Goal: Task Accomplishment & Management: Manage account settings

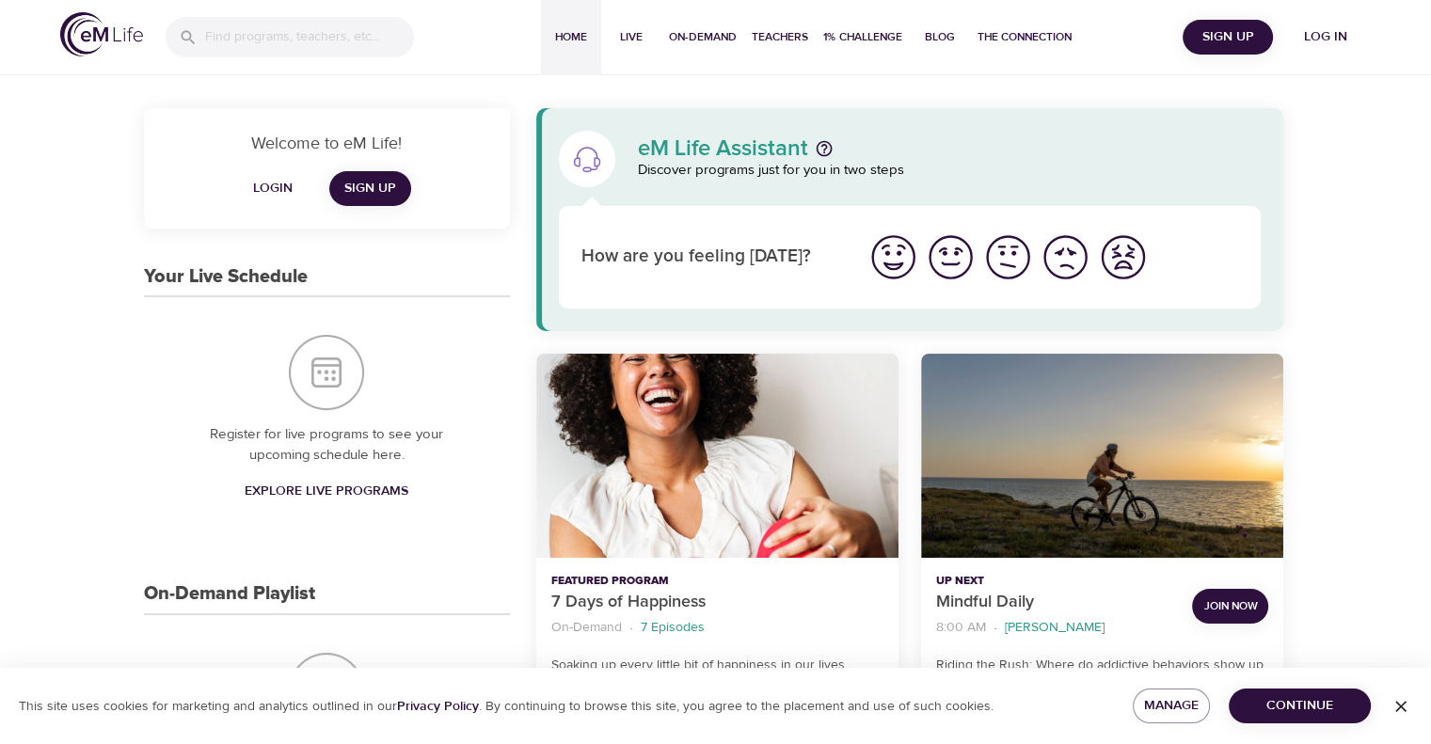
click at [1321, 34] on span "Log in" at bounding box center [1325, 37] width 75 height 24
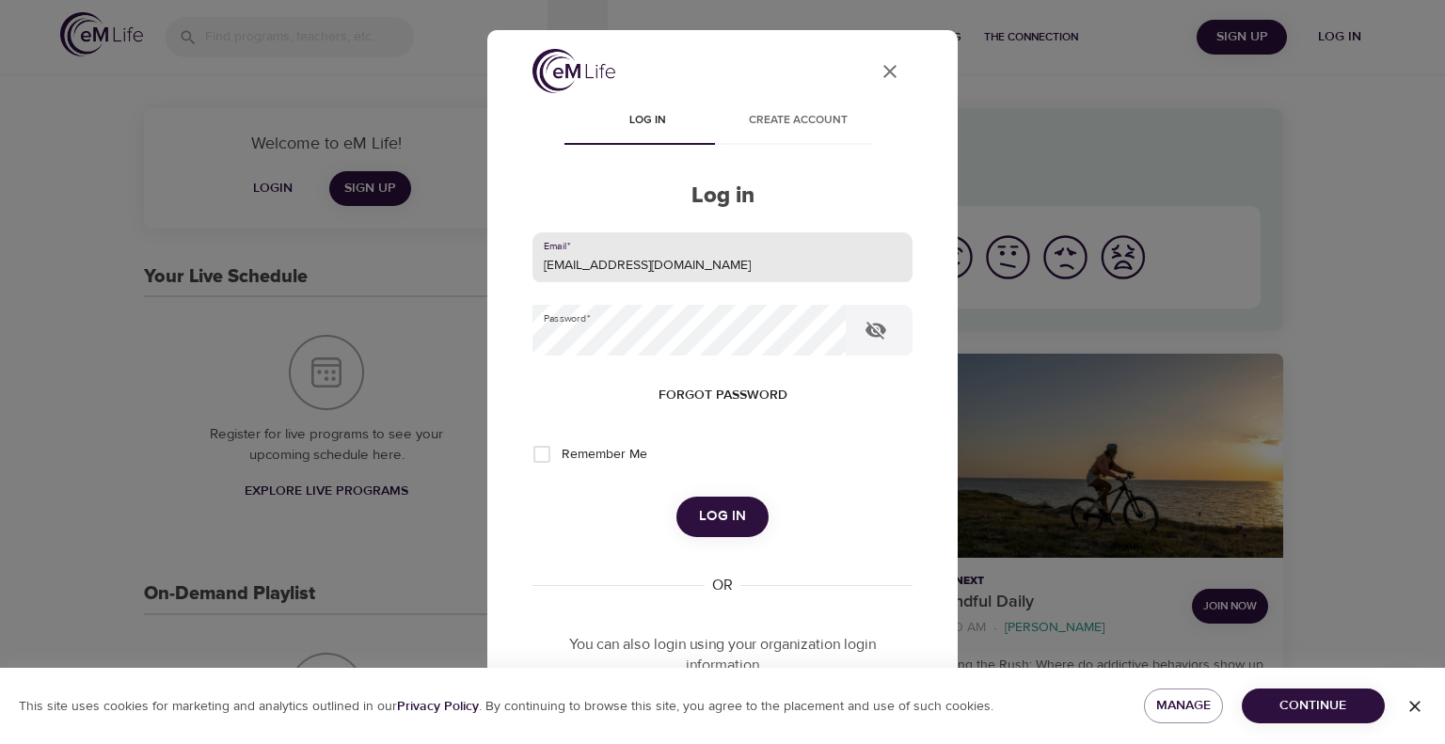
drag, startPoint x: 693, startPoint y: 251, endPoint x: 207, endPoint y: 358, distance: 497.0
click at [225, 363] on div "User Profile Log in Create account Log in Email   * leclercs@aetna.com Password…" at bounding box center [722, 372] width 1445 height 744
type input "whispersll@cox.net"
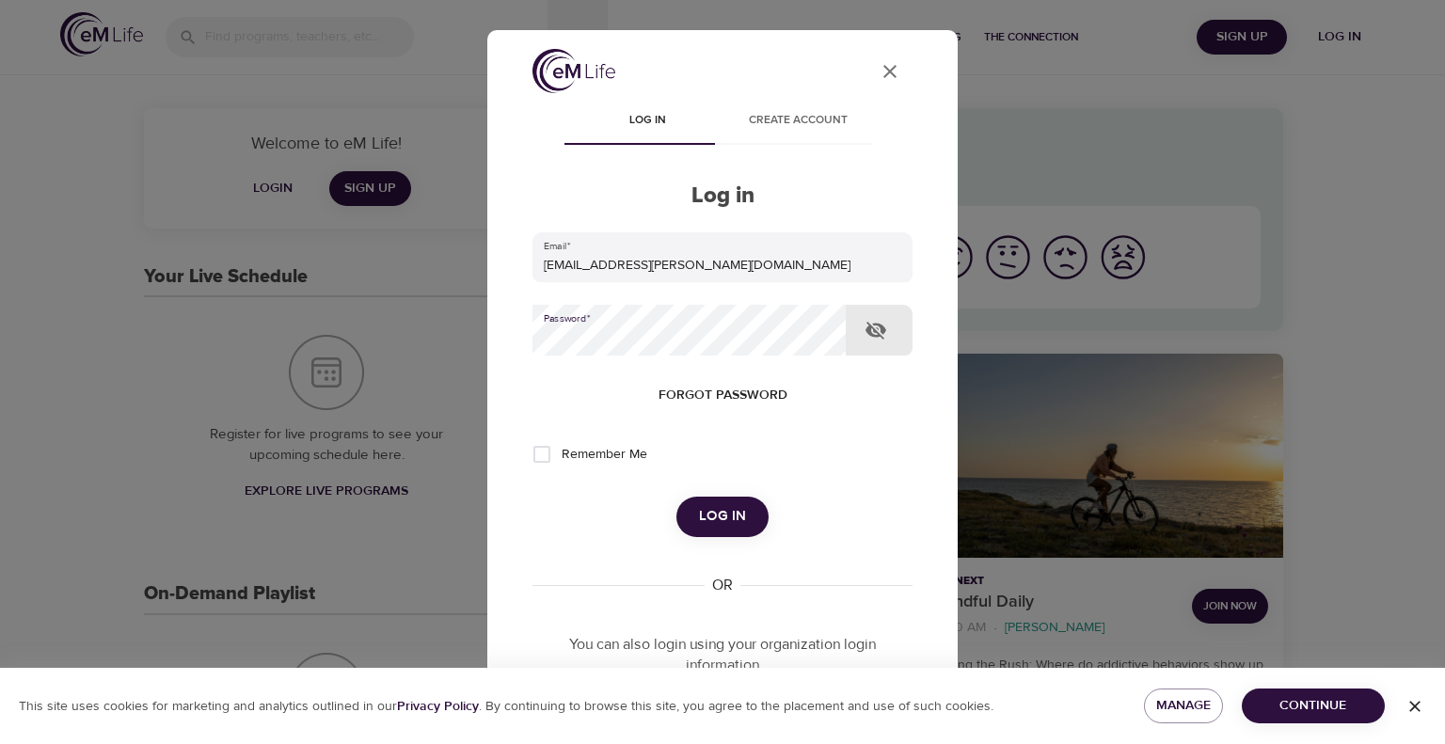
click at [407, 384] on div "User Profile Log in Create account Log in Email   * whispersll@cox.net Password…" at bounding box center [722, 372] width 1445 height 744
click at [677, 497] on button "Log in" at bounding box center [723, 517] width 92 height 40
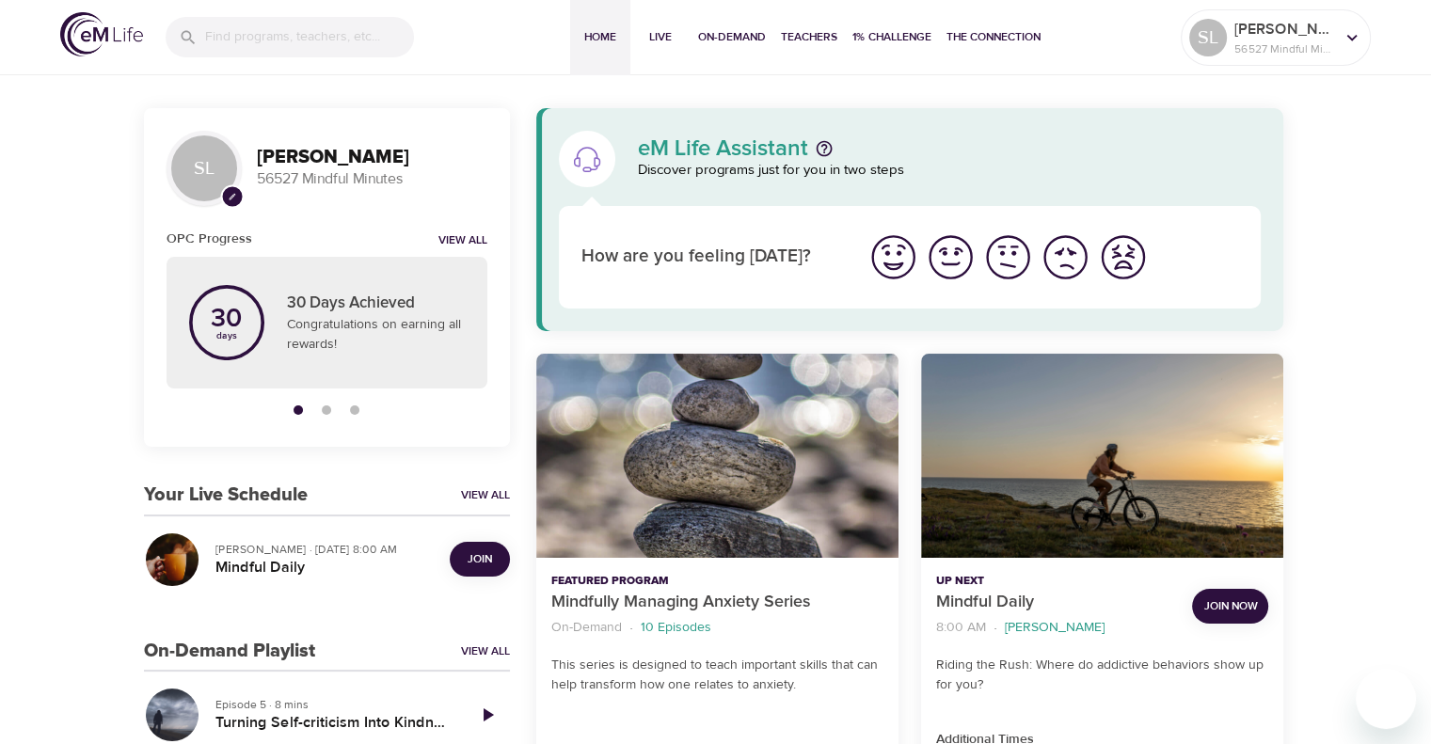
click at [475, 558] on span "Join" at bounding box center [480, 560] width 24 height 20
